Goal: Check status: Check status

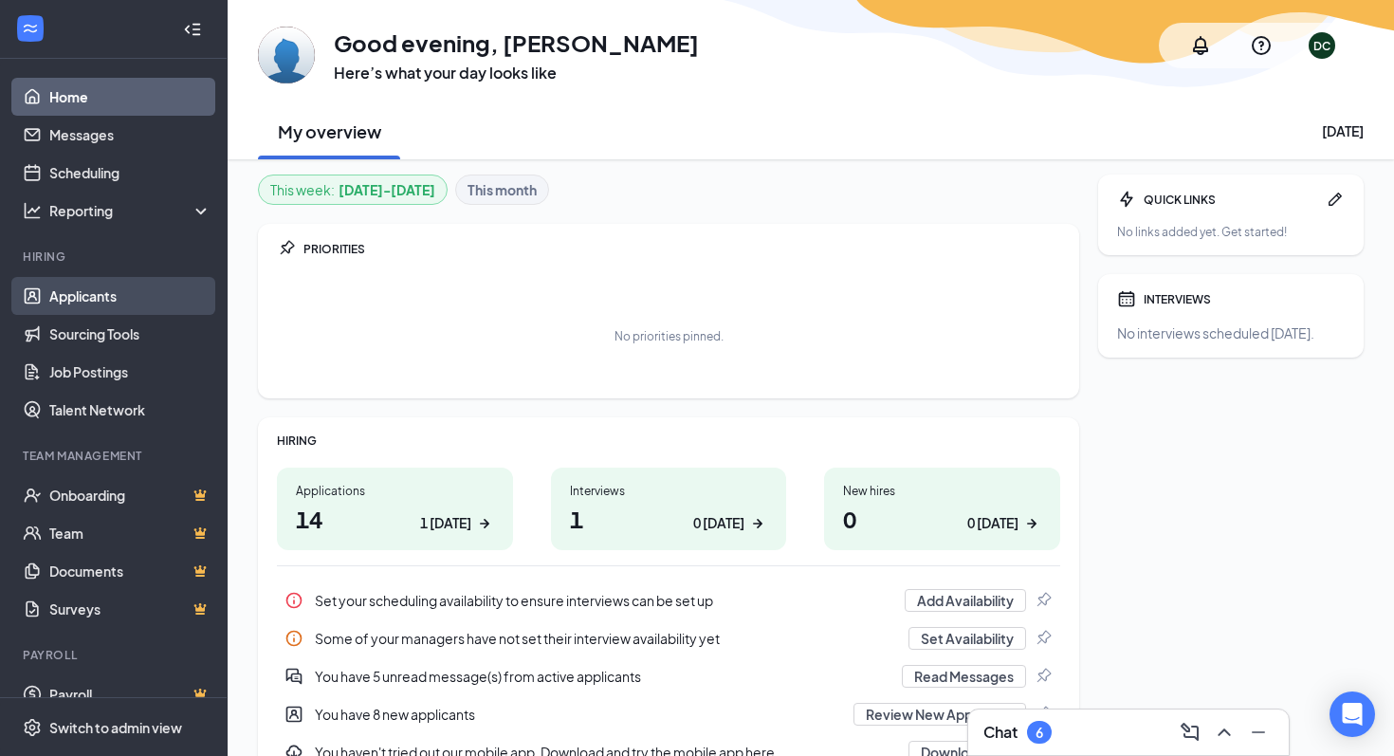
click at [109, 302] on link "Applicants" at bounding box center [130, 296] width 162 height 38
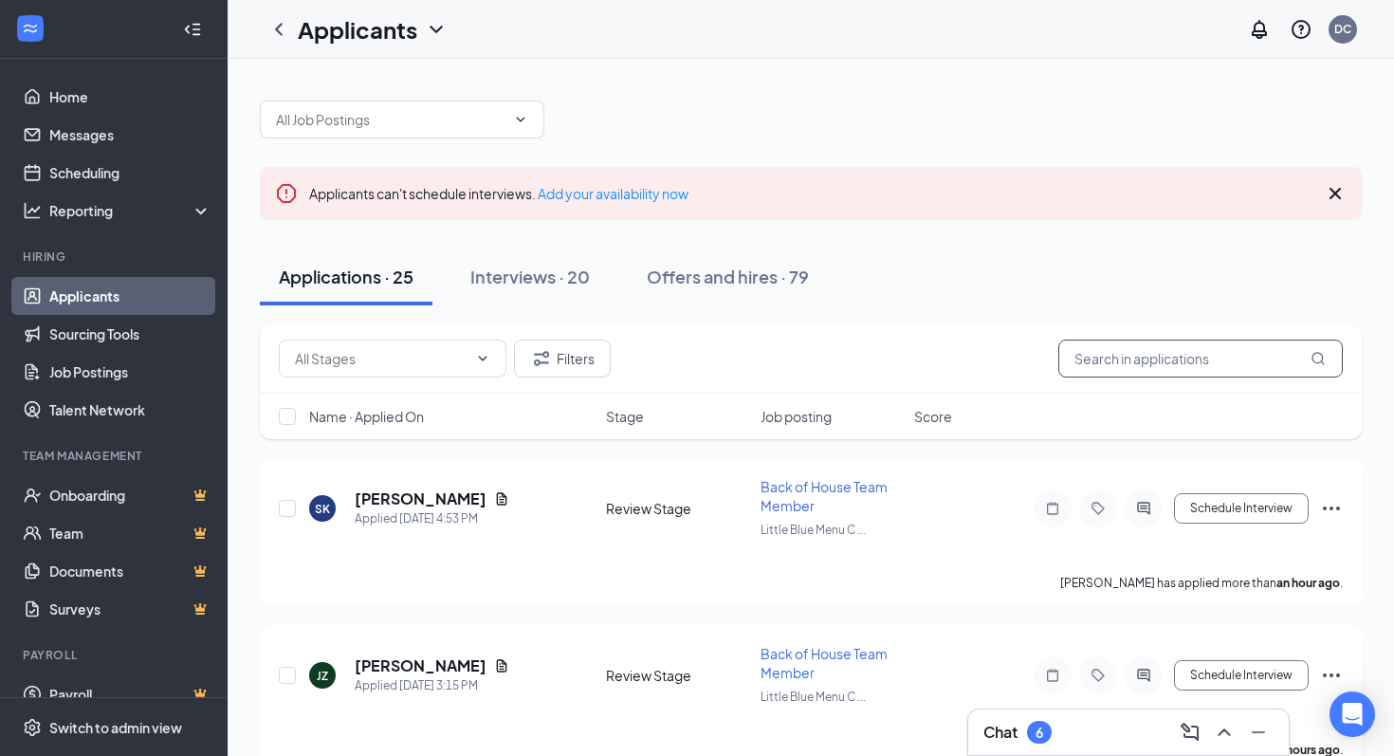
click at [1136, 352] on input "text" at bounding box center [1200, 359] width 285 height 38
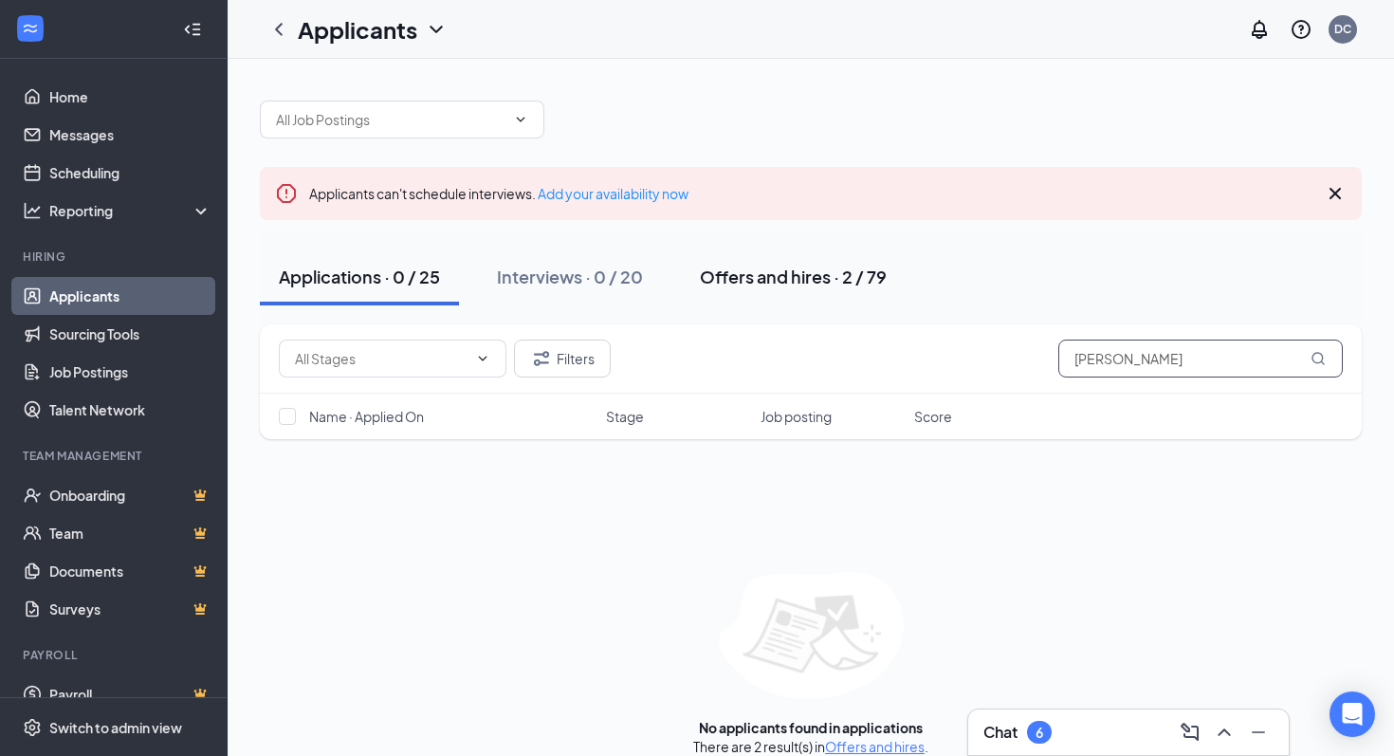
type input "[PERSON_NAME]"
click at [840, 282] on div "Offers and hires · 2 / 79" at bounding box center [793, 277] width 187 height 24
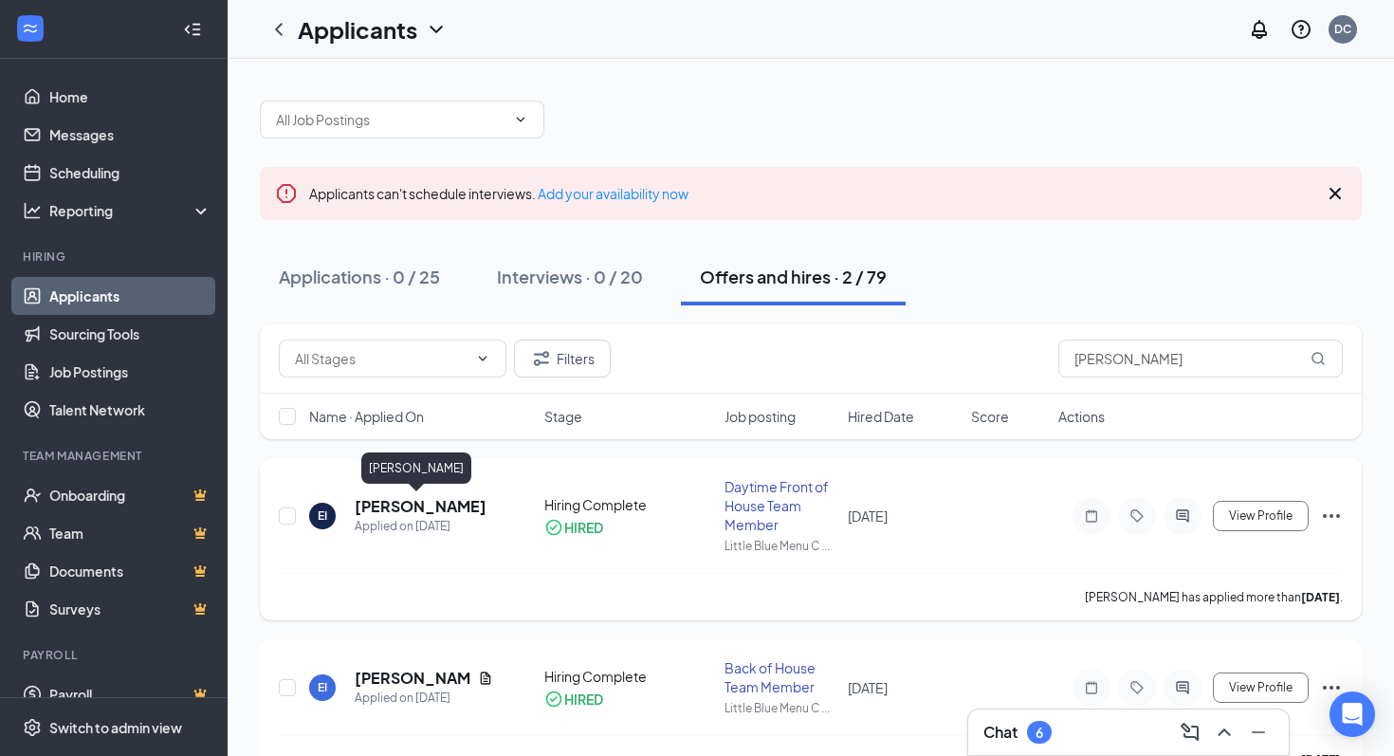
click at [429, 505] on h5 "[PERSON_NAME]" at bounding box center [421, 506] width 132 height 21
